Goal: Check status: Check status

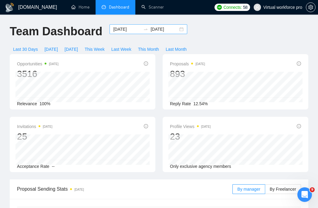
click at [122, 31] on input "[DATE]" at bounding box center [127, 29] width 28 height 7
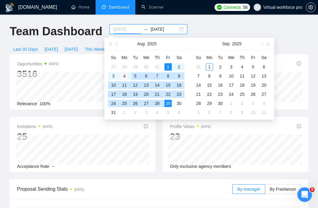
type input "[DATE]"
click at [124, 75] on div "4" at bounding box center [124, 75] width 7 height 7
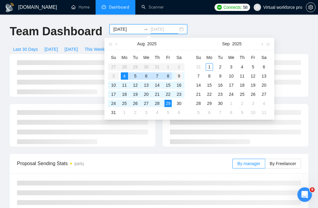
type input "[DATE]"
